Goal: Information Seeking & Learning: Learn about a topic

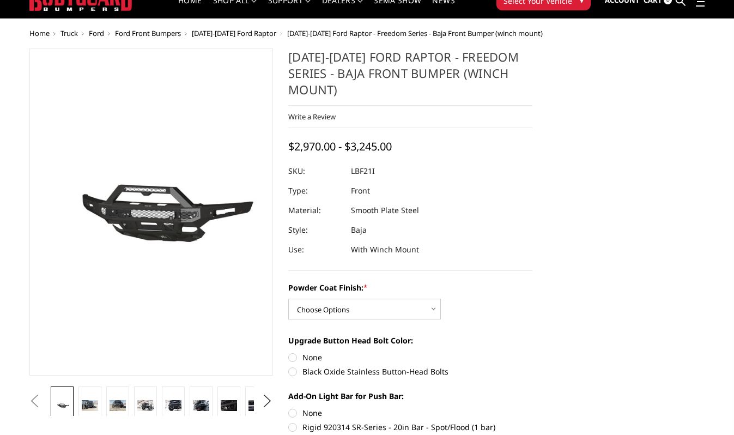
scroll to position [39, 0]
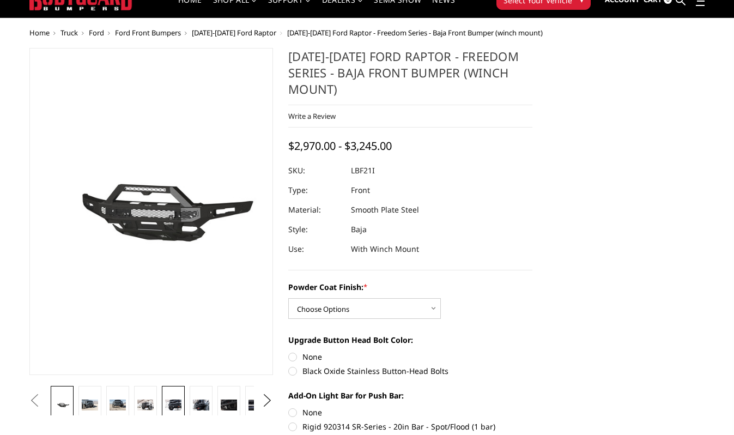
click at [181, 400] on img at bounding box center [173, 405] width 16 height 10
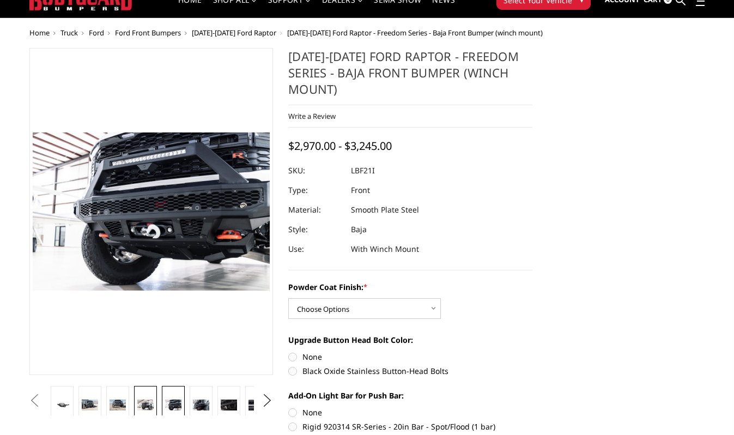
click at [153, 400] on img at bounding box center [145, 405] width 16 height 10
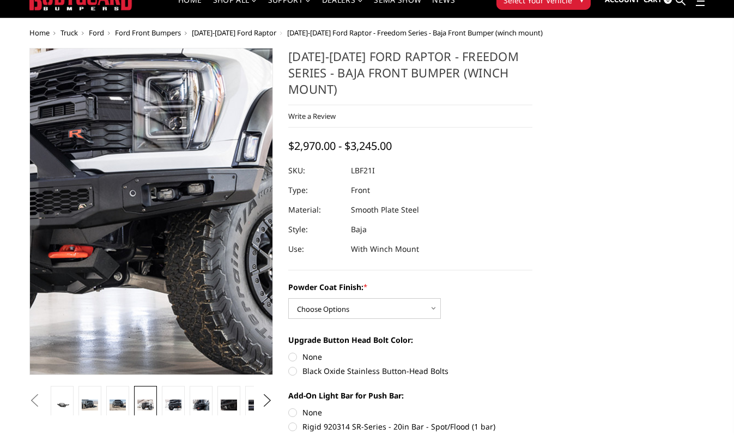
click at [212, 227] on img at bounding box center [51, 170] width 698 height 466
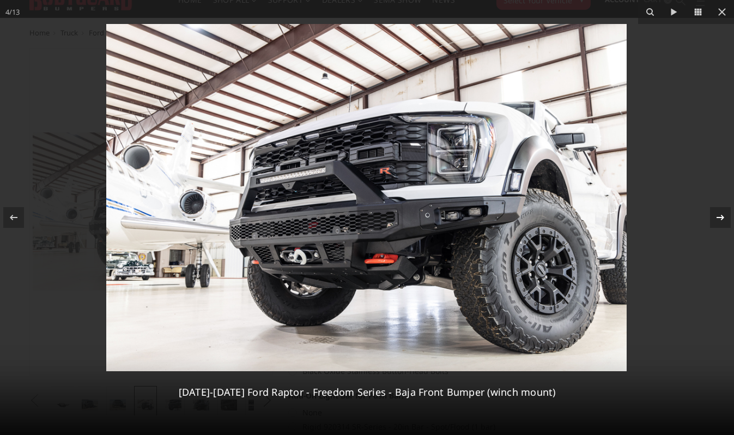
click at [722, 214] on icon at bounding box center [720, 217] width 13 height 13
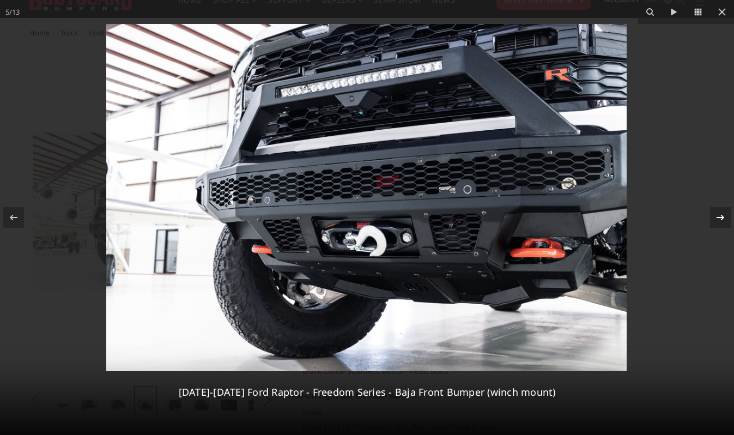
click at [722, 214] on div "5 / [PHONE_NUMBER][DATE][DATE] Ford Raptor - Freedom Series - Baja Front Bumper…" at bounding box center [367, 217] width 734 height 435
click at [717, 220] on icon at bounding box center [720, 217] width 13 height 13
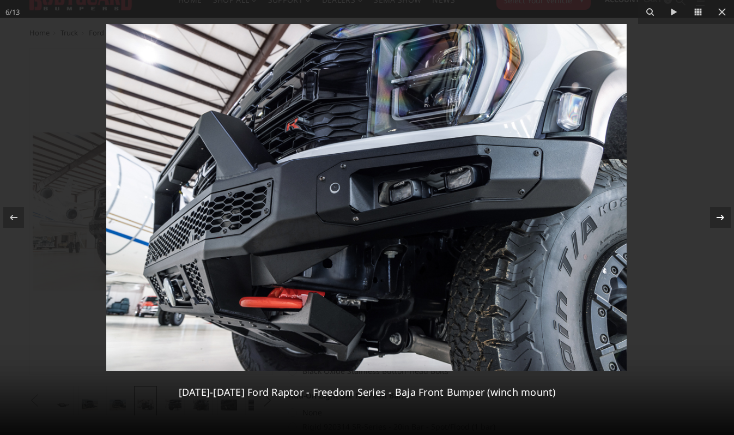
click at [719, 215] on icon at bounding box center [720, 217] width 13 height 13
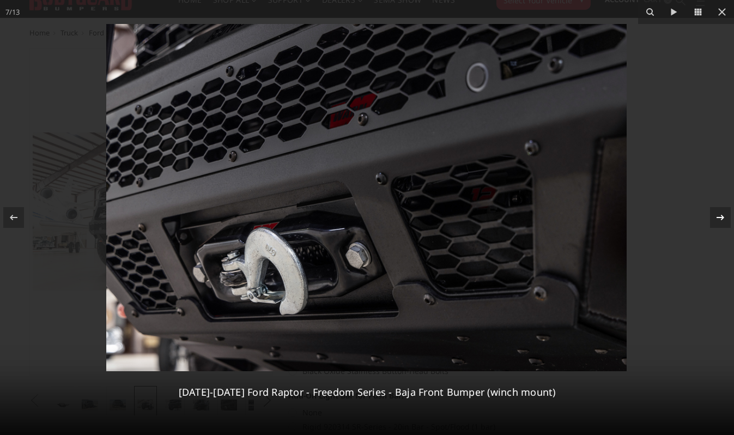
click at [719, 215] on icon at bounding box center [720, 217] width 13 height 13
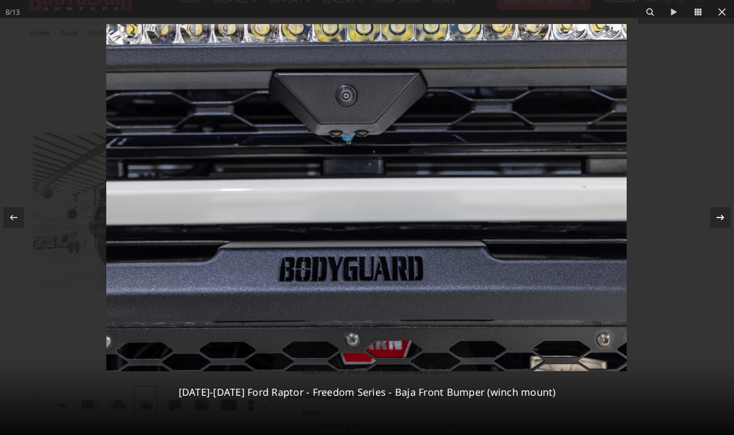
click at [719, 215] on icon at bounding box center [720, 217] width 13 height 13
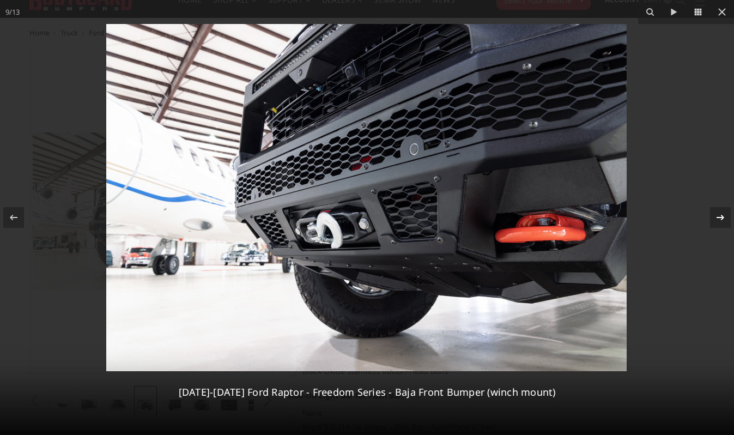
click at [719, 215] on icon at bounding box center [720, 217] width 13 height 13
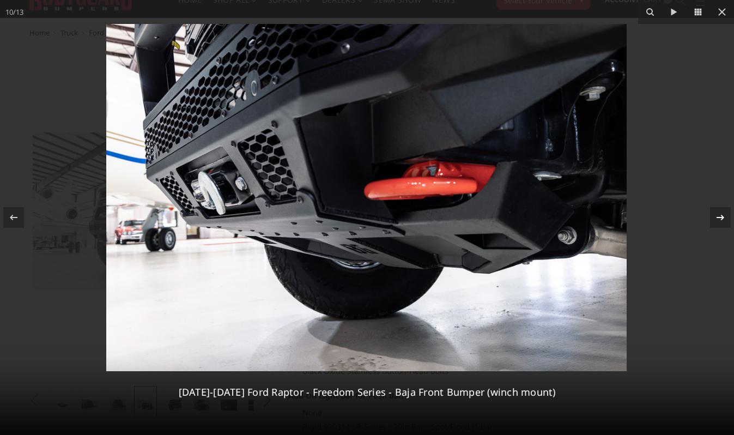
click at [719, 215] on icon at bounding box center [720, 217] width 13 height 13
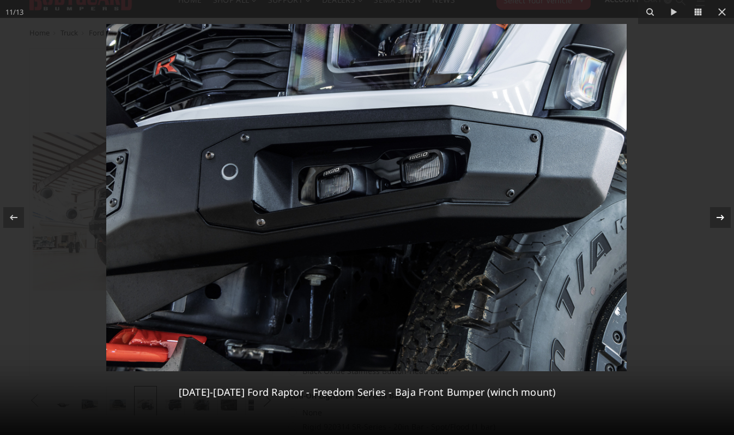
click at [719, 215] on div "11 / [PHONE_NUMBER][DATE][DATE] Ford Raptor - Freedom Series - Baja Front Bumpe…" at bounding box center [367, 217] width 734 height 435
click at [719, 215] on icon at bounding box center [720, 217] width 13 height 13
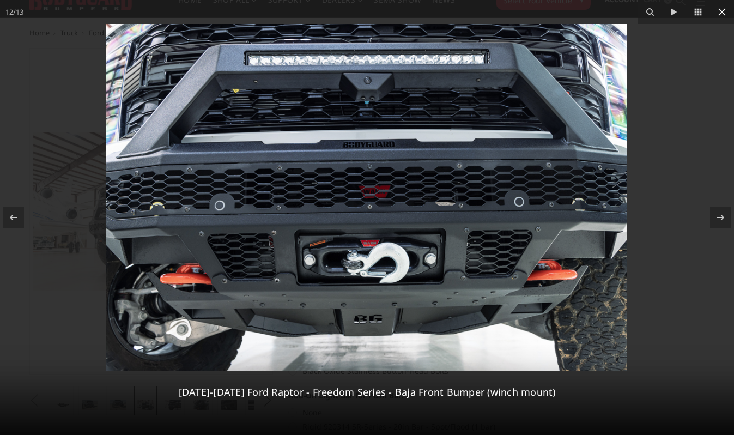
click at [721, 16] on icon at bounding box center [722, 11] width 13 height 13
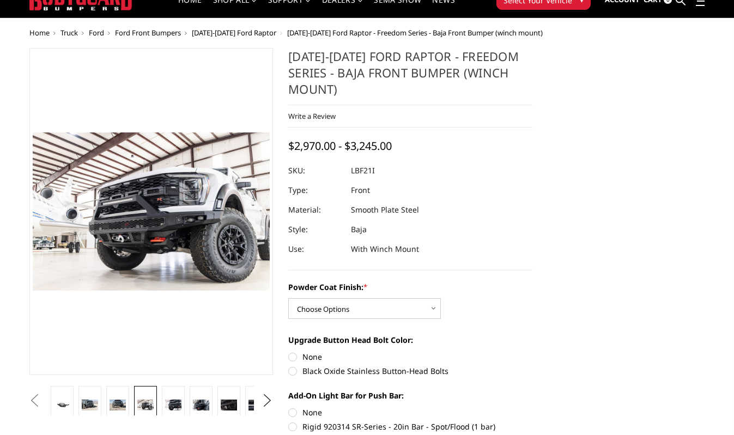
scroll to position [0, 222]
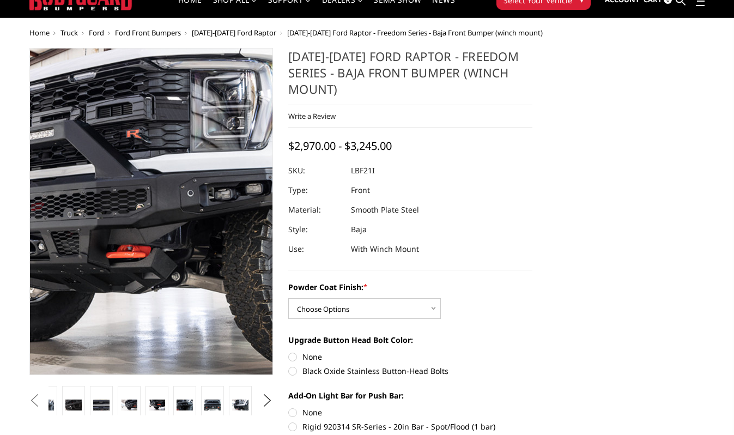
click at [192, 227] on img at bounding box center [109, 170] width 698 height 466
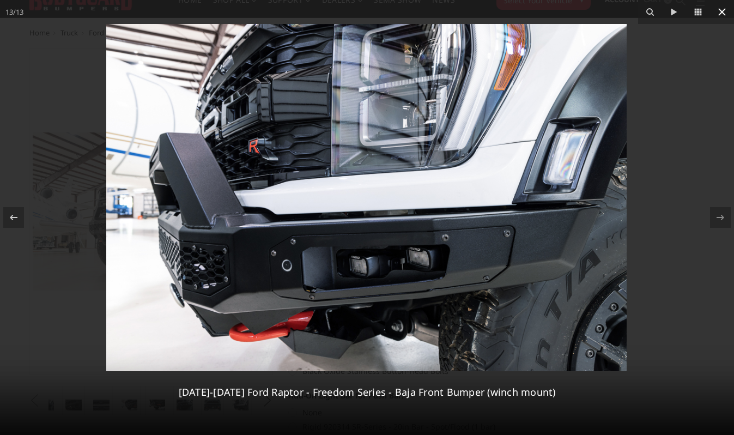
click at [723, 9] on icon at bounding box center [722, 11] width 13 height 13
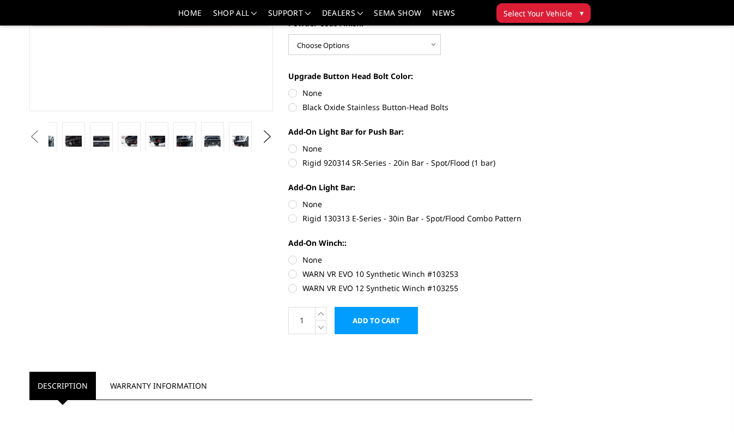
scroll to position [293, 0]
